Goal: Transaction & Acquisition: Purchase product/service

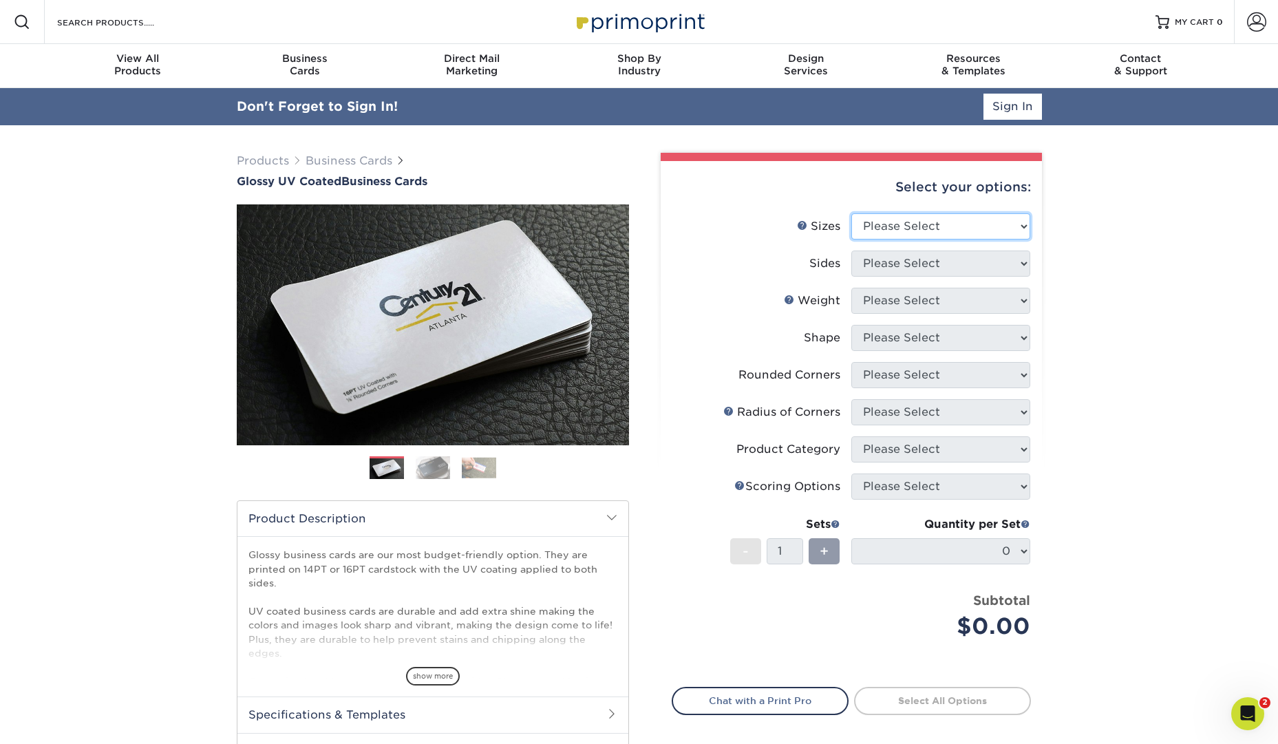
click at [1005, 217] on select "Please Select 1.5" x 3.5" - Mini 1.75" x 3.5" - Mini 2" x 2" - Square 2" x 3" -…" at bounding box center [940, 226] width 179 height 26
select select "2.00x2.00"
click at [851, 213] on select "Please Select 1.5" x 3.5" - Mini 1.75" x 3.5" - Mini 2" x 2" - Square 2" x 3" -…" at bounding box center [940, 226] width 179 height 26
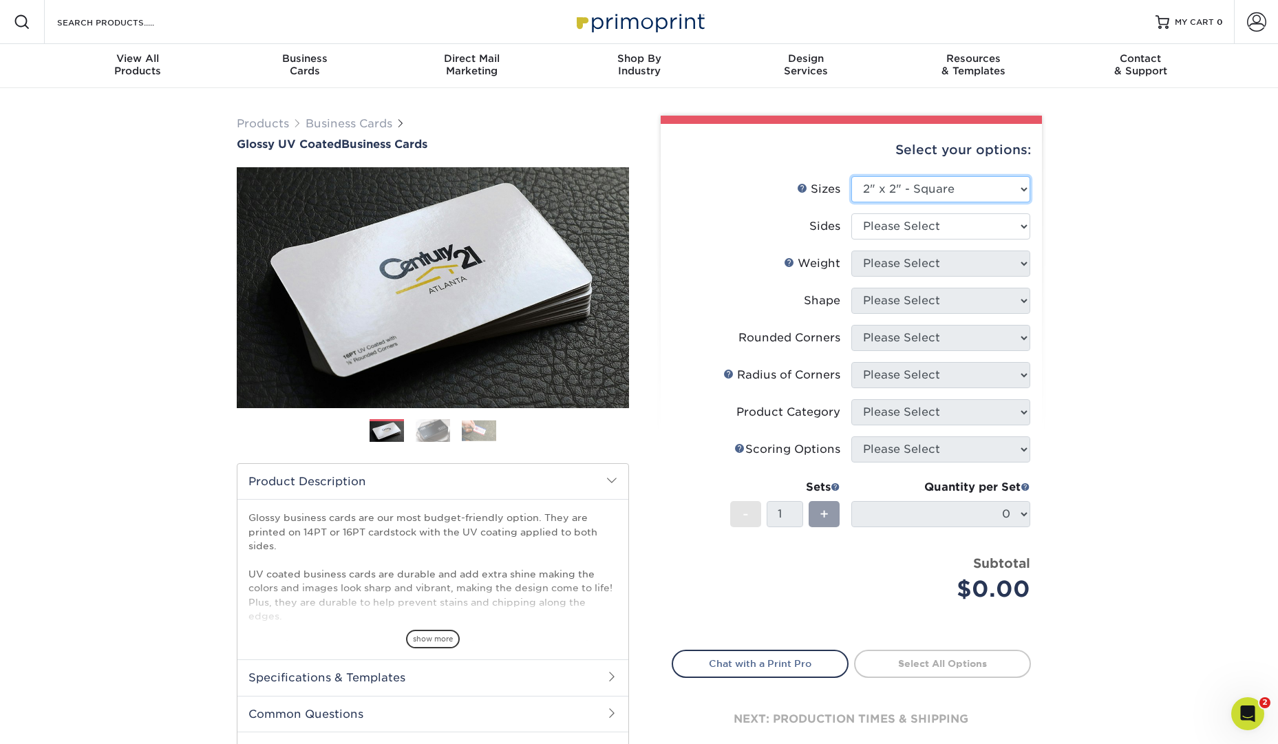
scroll to position [1, 0]
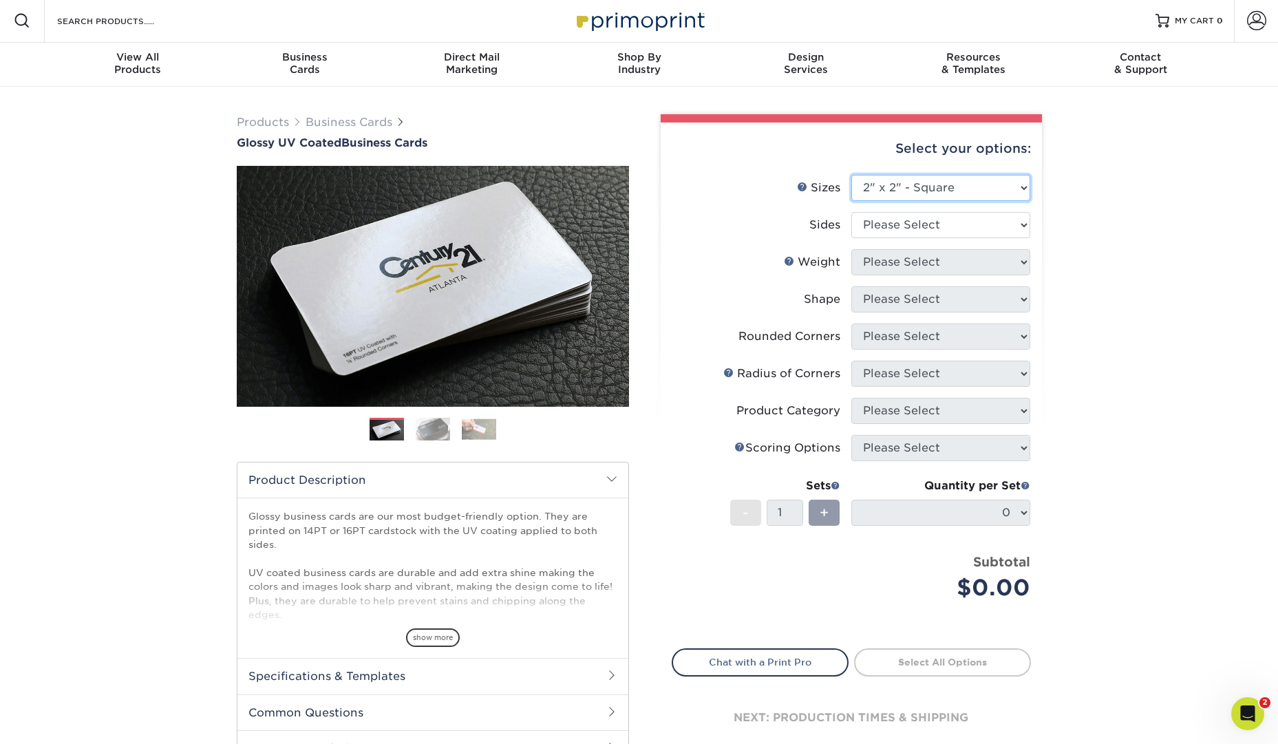
click at [1012, 186] on select "Please Select 1.5" x 3.5" - Mini 1.75" x 3.5" - Mini 2" x 2" - Square 2" x 3" -…" at bounding box center [940, 188] width 179 height 26
click at [851, 175] on select "Please Select 1.5" x 3.5" - Mini 1.75" x 3.5" - Mini 2" x 2" - Square 2" x 3" -…" at bounding box center [940, 188] width 179 height 26
click at [1001, 224] on select "Please Select Print Both Sides Print Front Only" at bounding box center [940, 225] width 179 height 26
select select "32d3c223-f82c-492b-b915-ba065a00862f"
click at [851, 212] on select "Please Select Print Both Sides Print Front Only" at bounding box center [940, 225] width 179 height 26
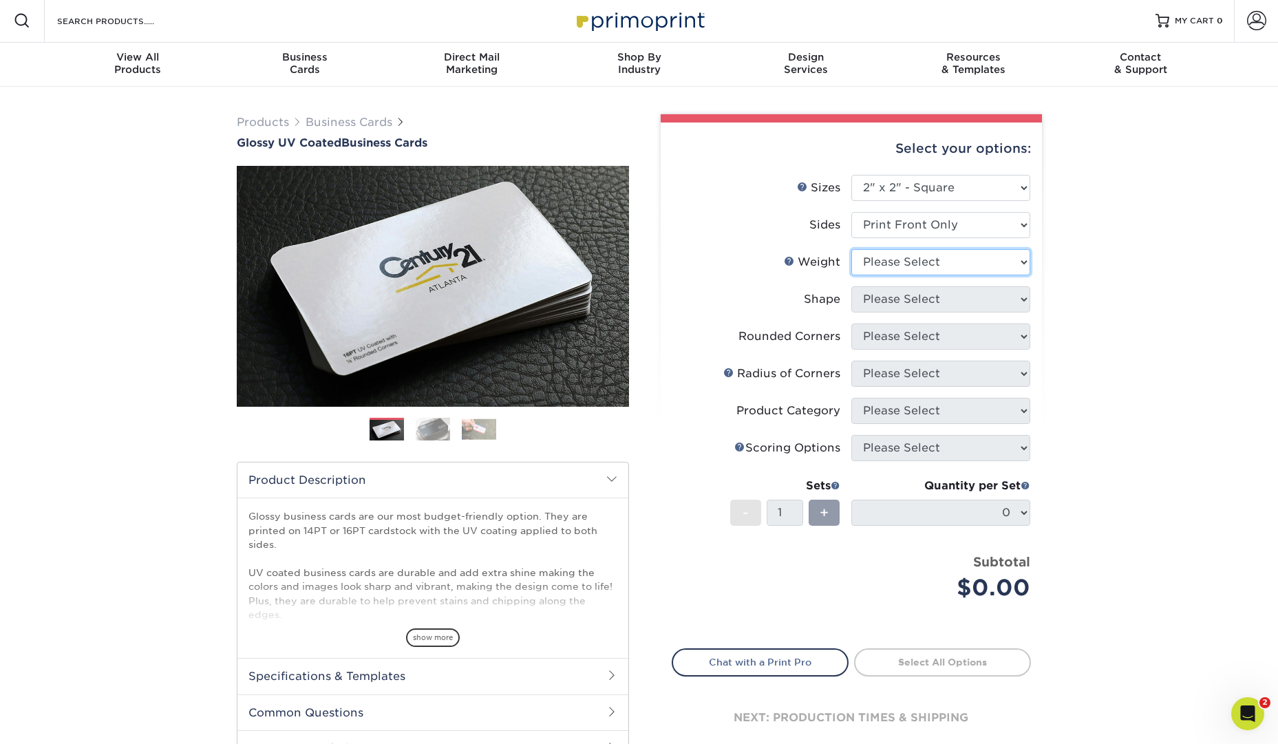
click at [983, 260] on select "Please Select 14PT 16PT" at bounding box center [940, 262] width 179 height 26
select select "16PT"
click at [851, 249] on select "Please Select 14PT 16PT" at bounding box center [940, 262] width 179 height 26
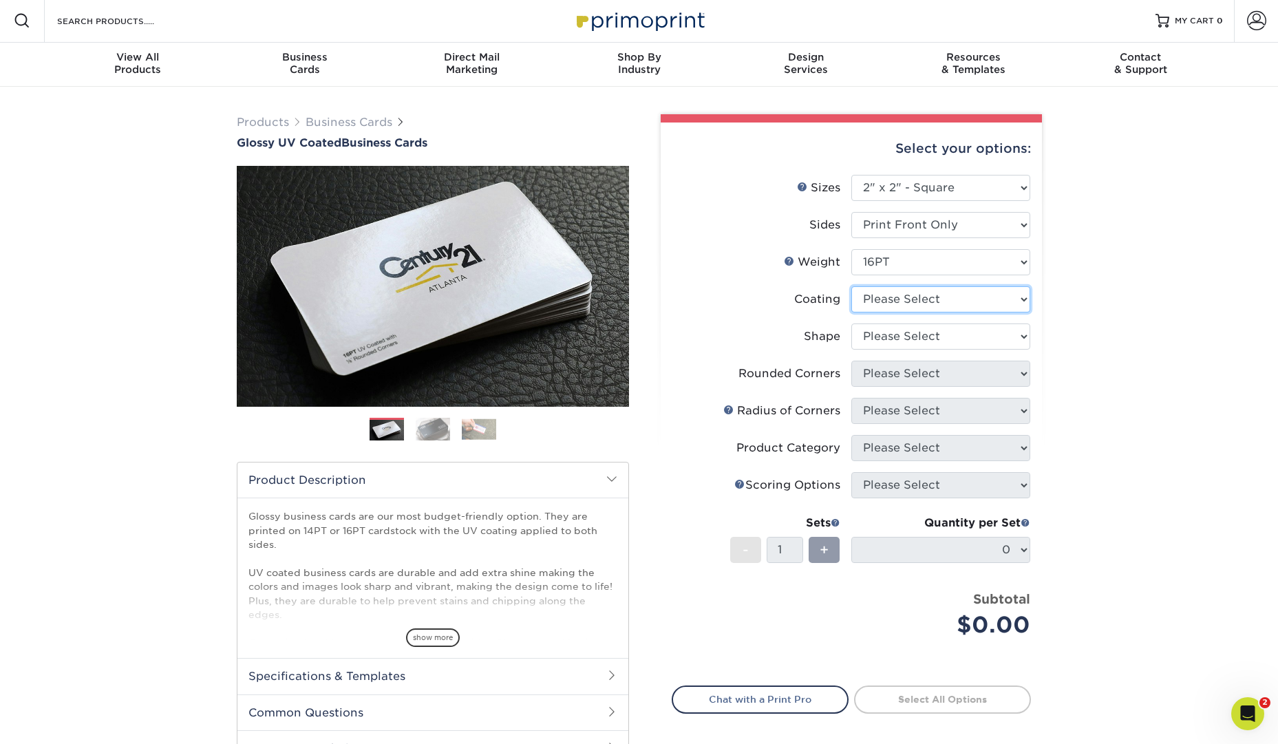
click at [970, 300] on select at bounding box center [940, 299] width 179 height 26
select select "1e8116af-acfc-44b1-83dc-8181aa338834"
click at [851, 286] on select at bounding box center [940, 299] width 179 height 26
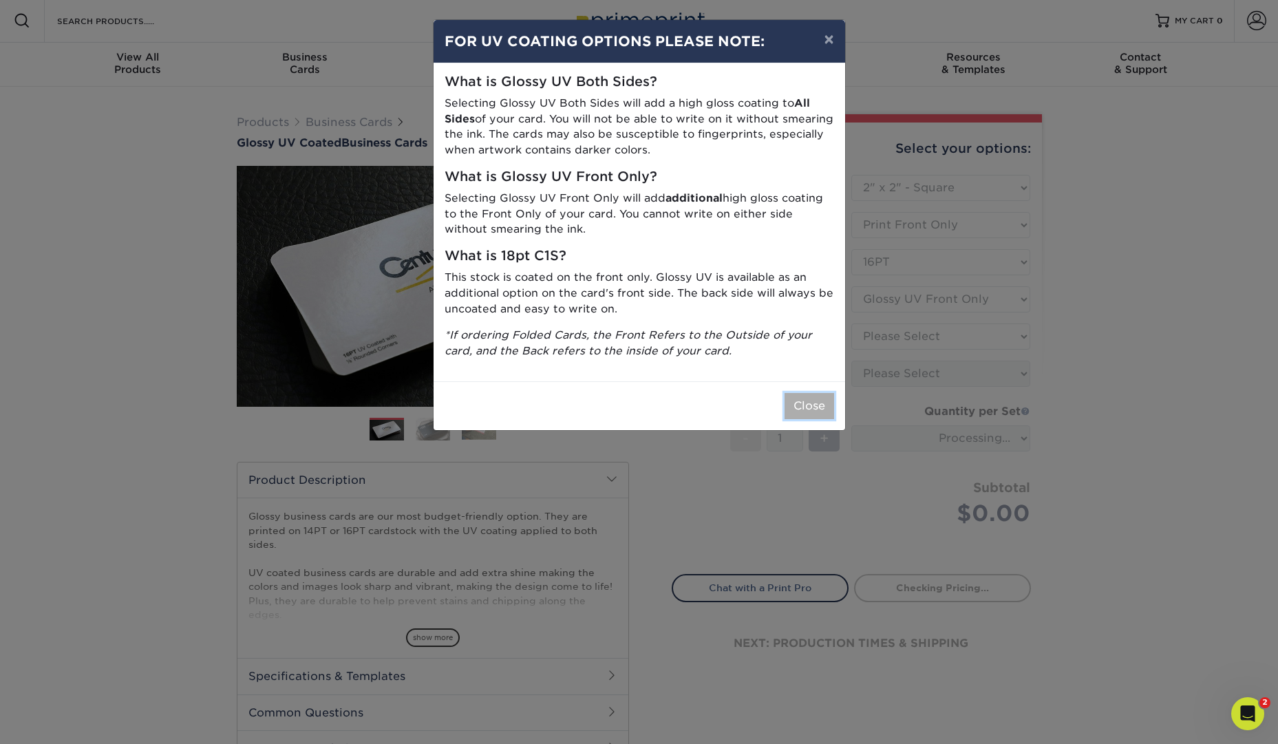
click at [805, 414] on button "Close" at bounding box center [810, 406] width 50 height 26
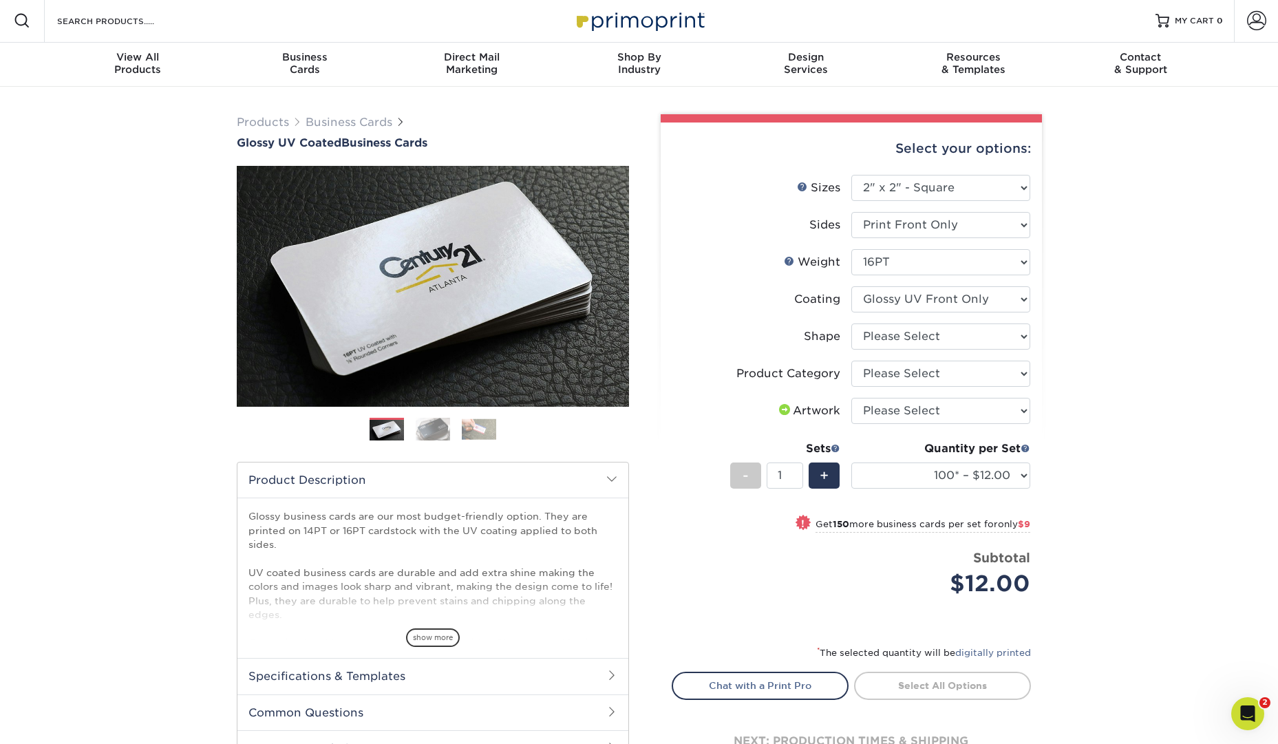
scroll to position [0, 0]
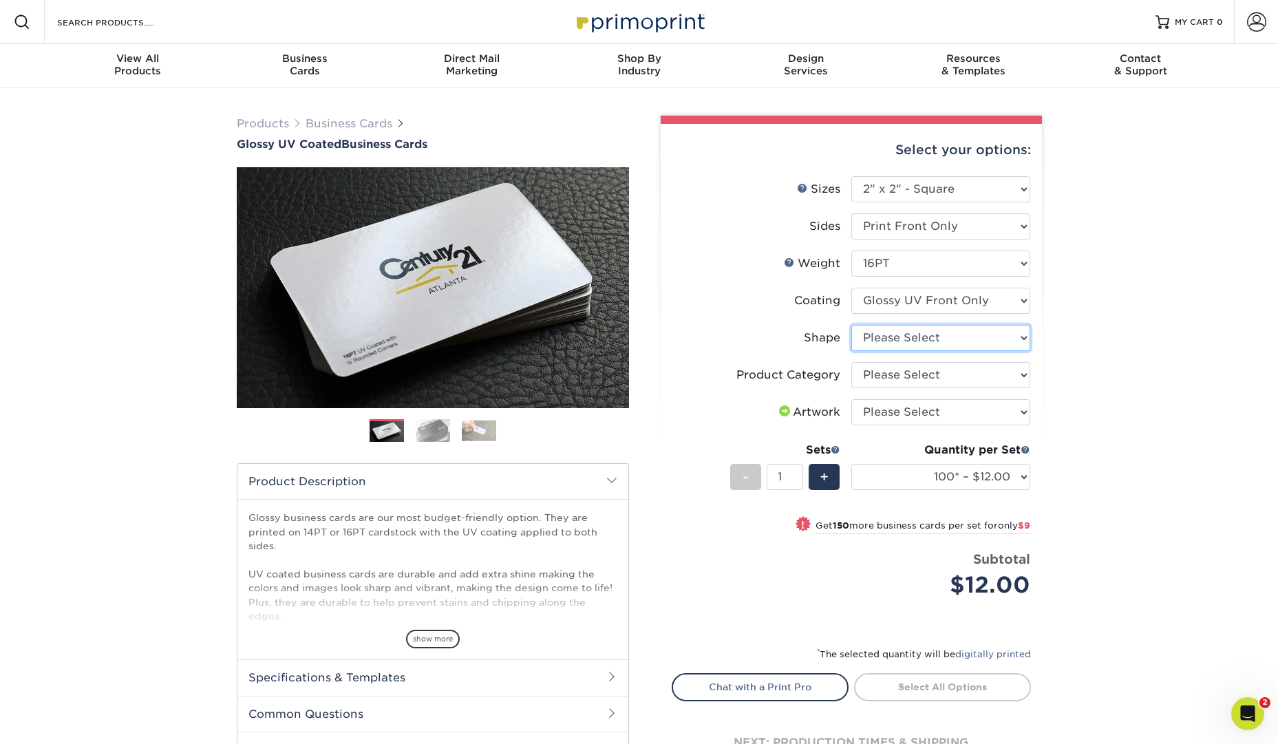
click at [1009, 336] on select "Please Select Standard" at bounding box center [940, 338] width 179 height 26
select select "standard"
click at [851, 325] on select "Please Select Standard" at bounding box center [940, 338] width 179 height 26
select select "-1"
click at [1021, 375] on select "Please Select Business Cards" at bounding box center [940, 375] width 179 height 26
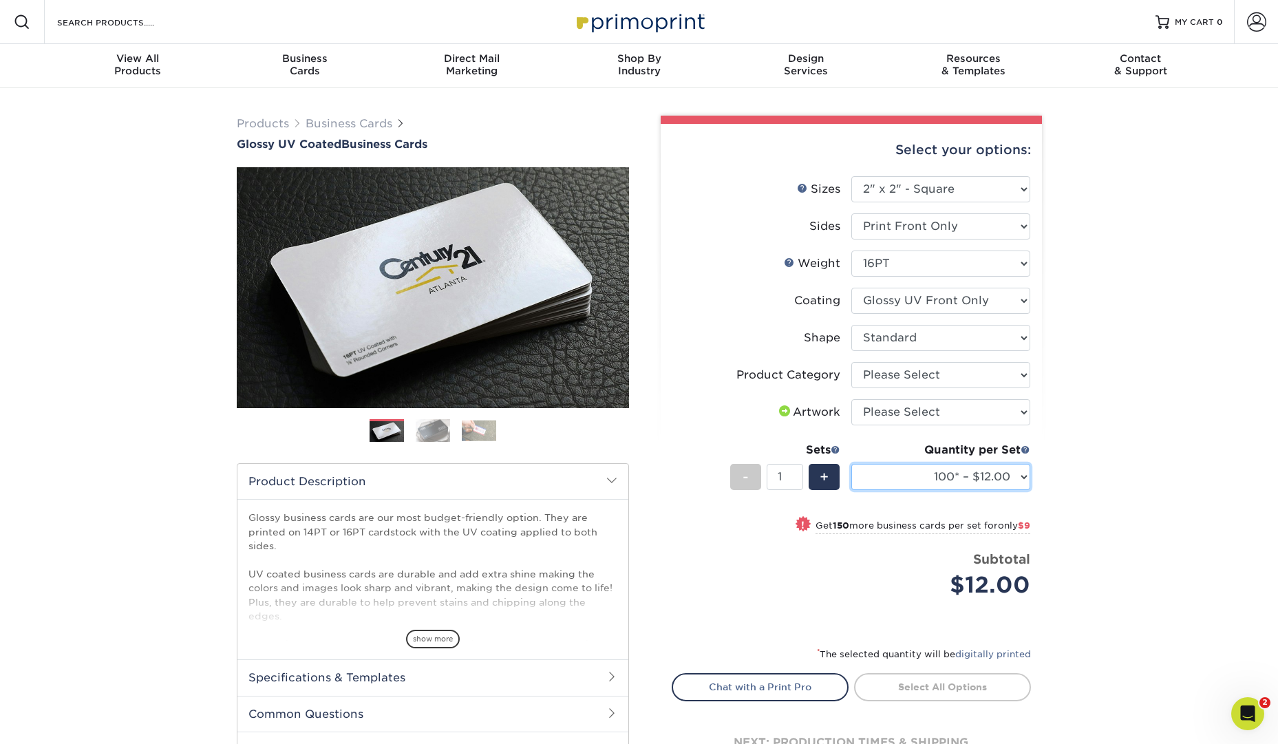
click at [1023, 471] on select "100* – $12.00 250* – $21.00 500 – $42.00 1000 – $60.00 2500 – $124.00 5000 – $1…" at bounding box center [940, 477] width 179 height 26
click at [994, 226] on select "Please Select Print Both Sides Print Front Only" at bounding box center [940, 226] width 179 height 26
select select "13abbda7-1d64-4f25-8bb2-c179b224825d"
click at [851, 213] on select "Please Select Print Both Sides Print Front Only" at bounding box center [940, 226] width 179 height 26
select select
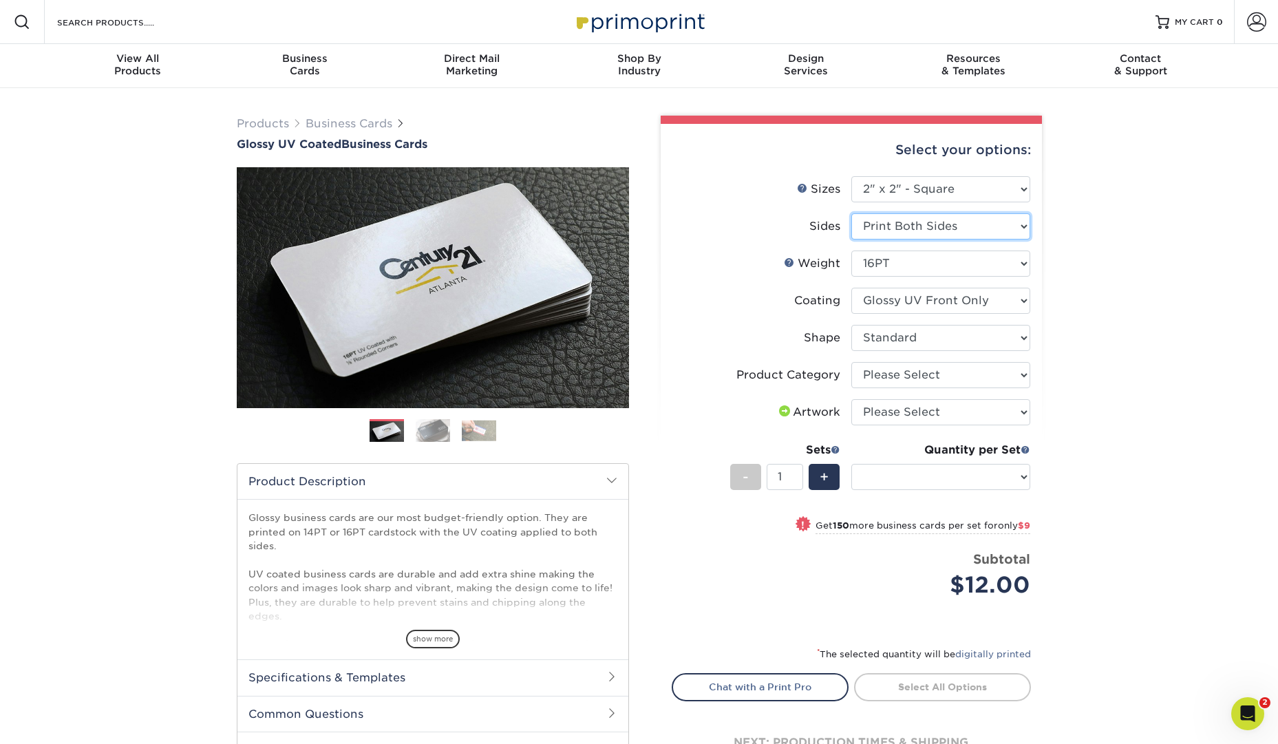
select select "-1"
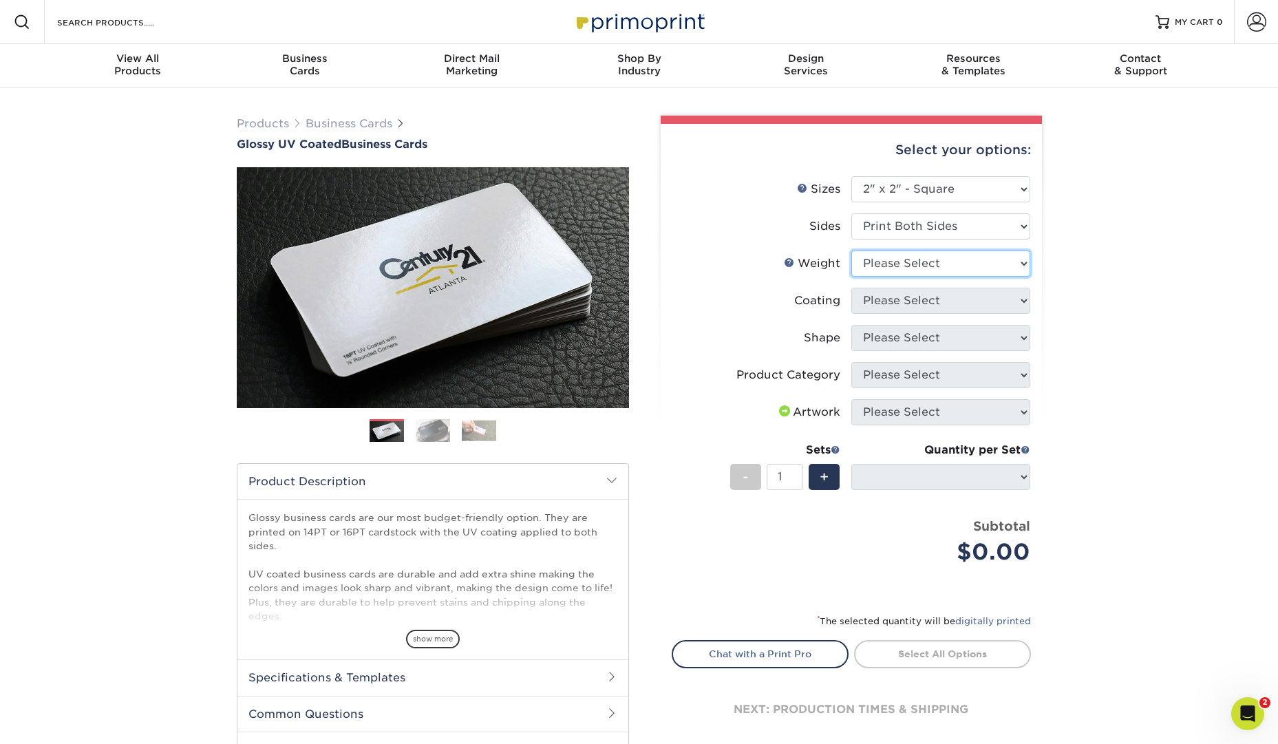
click at [985, 257] on select "Please Select 14PT 16PT" at bounding box center [940, 263] width 179 height 26
select select "16PT"
click at [851, 250] on select "Please Select 14PT 16PT" at bounding box center [940, 263] width 179 height 26
select select
click at [1003, 294] on select at bounding box center [940, 301] width 179 height 26
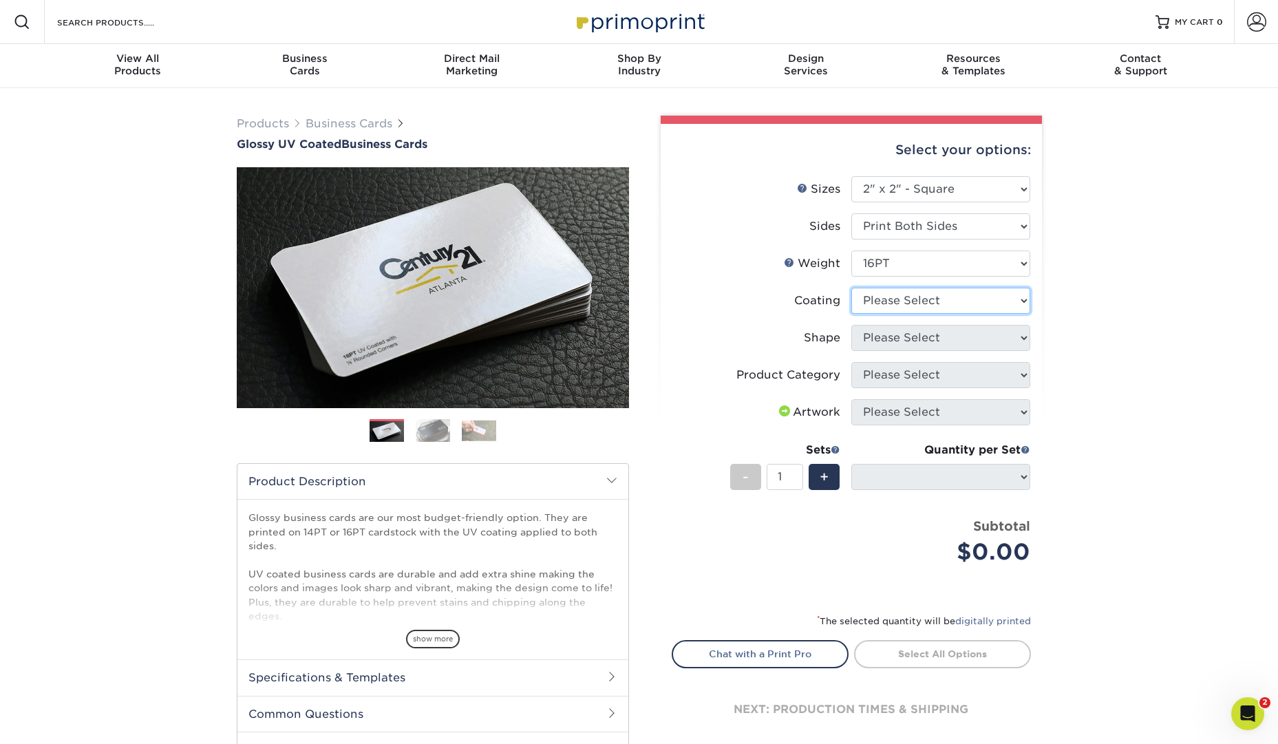
select select "1e8116af-acfc-44b1-83dc-8181aa338834"
click at [851, 288] on select at bounding box center [940, 301] width 179 height 26
select select "-1"
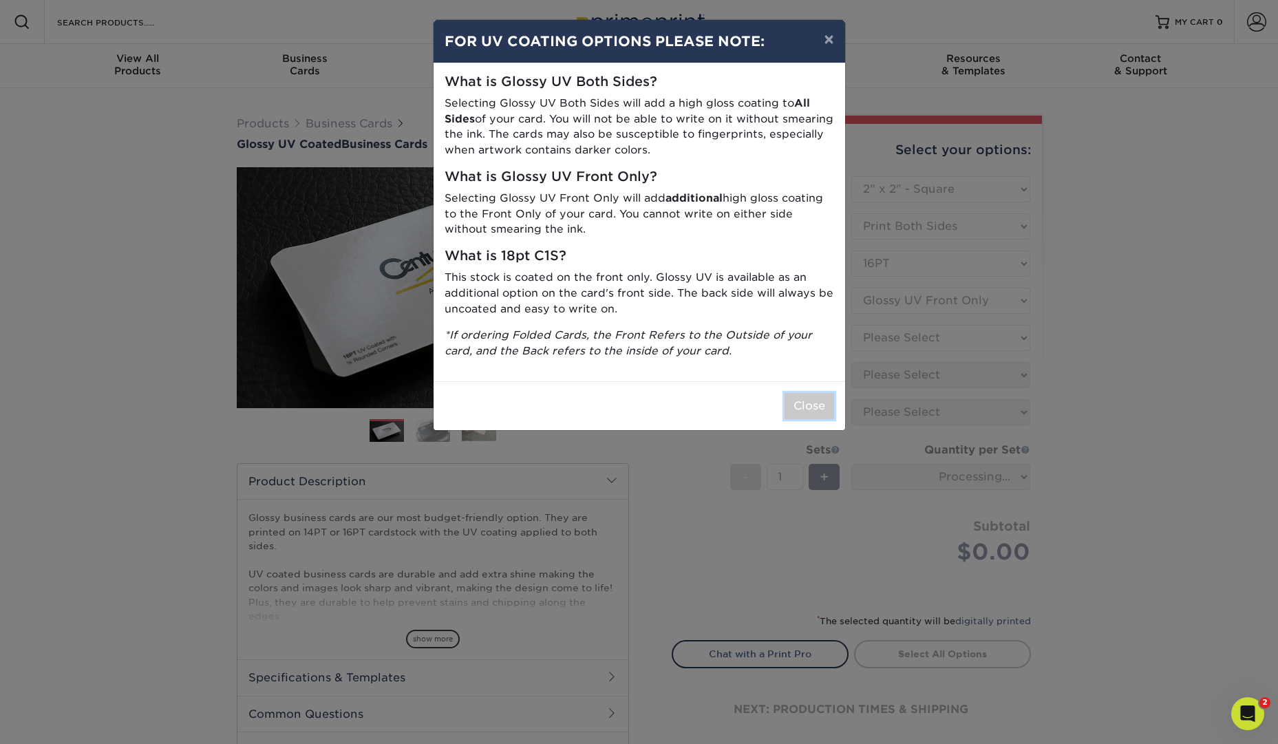
click at [803, 397] on button "Close" at bounding box center [810, 406] width 50 height 26
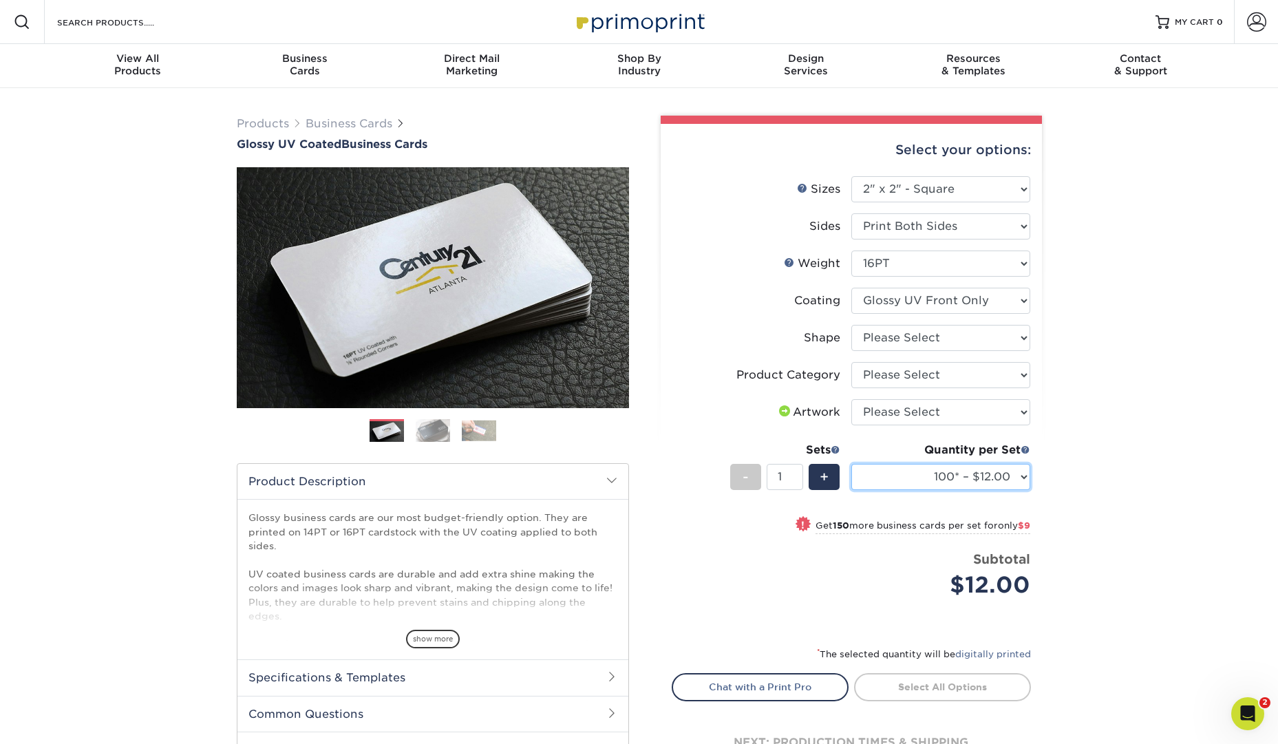
click at [1009, 475] on select "100* – $12.00 250* – $21.00 500 – $42.00 1000 – $60.00 2500 – $129.00 5000 – $1…" at bounding box center [940, 477] width 179 height 26
click at [1010, 473] on select "100* – $12.00 250* – $21.00 500 – $42.00 1000 – $60.00 2500 – $129.00 5000 – $1…" at bounding box center [940, 477] width 179 height 26
click at [1016, 300] on select at bounding box center [940, 301] width 179 height 26
select select "ae367451-b2b8-45df-a344-0f05b6a12993"
click at [851, 288] on select at bounding box center [940, 301] width 179 height 26
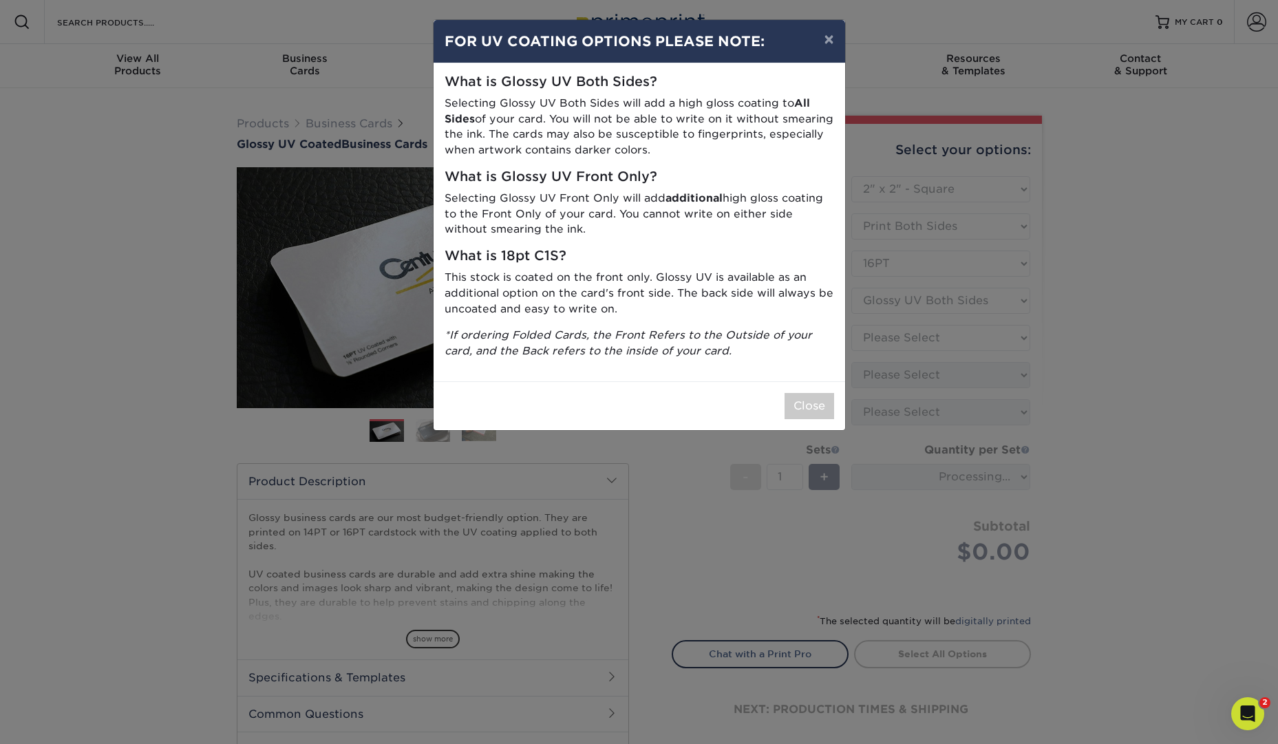
click at [809, 391] on div "Close" at bounding box center [640, 405] width 412 height 49
click at [808, 394] on button "Close" at bounding box center [810, 406] width 50 height 26
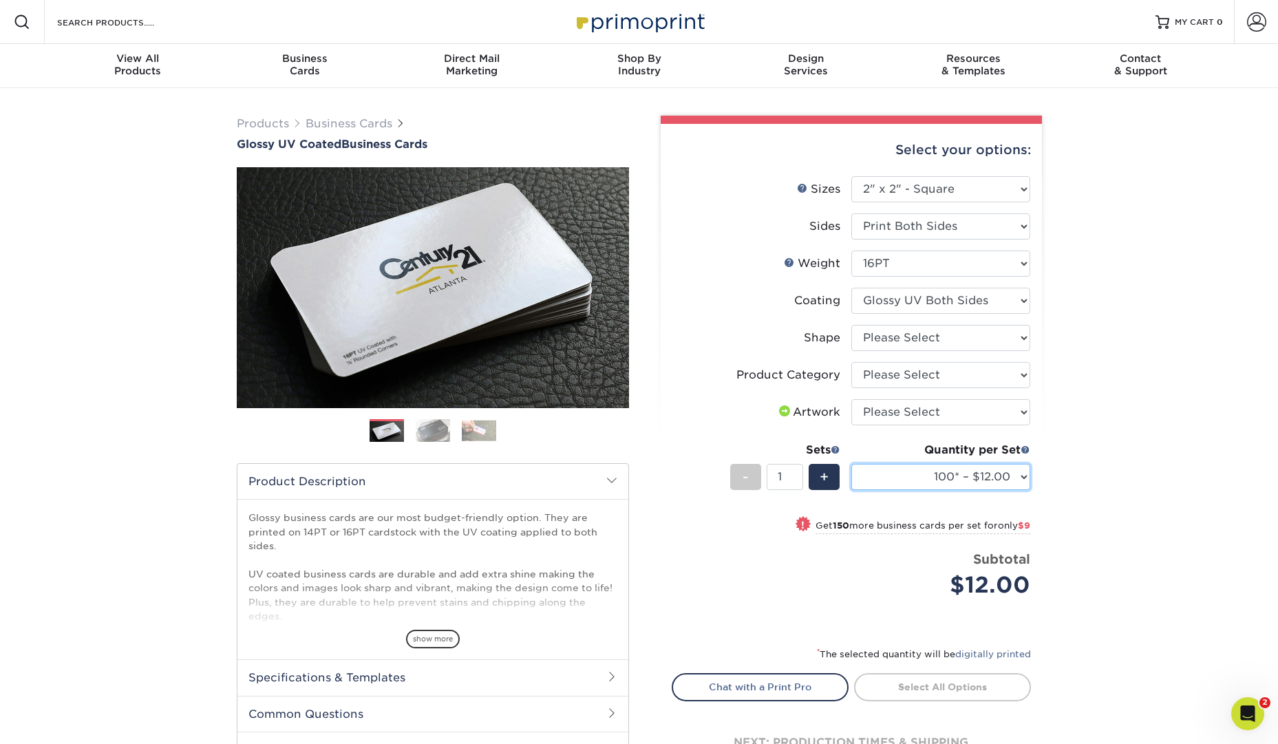
click at [1018, 482] on select "100* – $12.00 250* – $21.00 500 – $42.00 1000 – $60.00 2500 – $129.00 5000 – $1…" at bounding box center [940, 477] width 179 height 26
